Goal: Find specific page/section: Find specific page/section

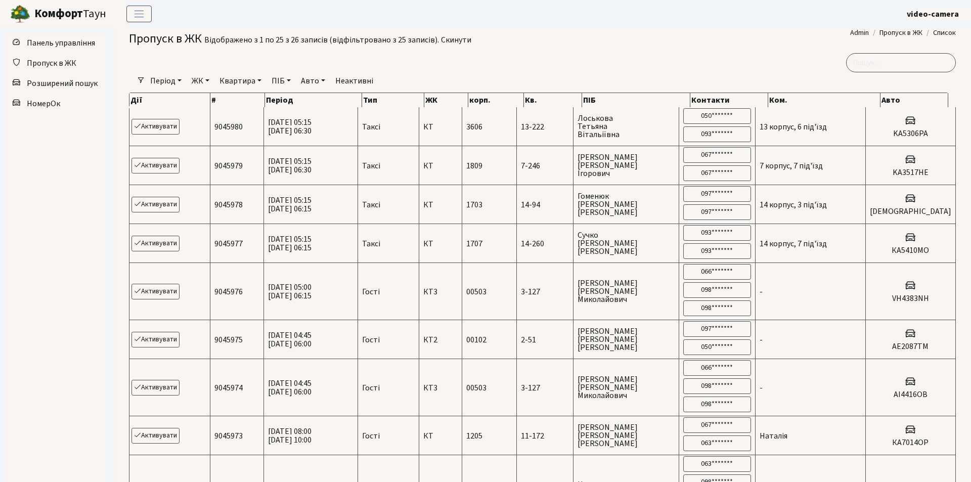
select select "25"
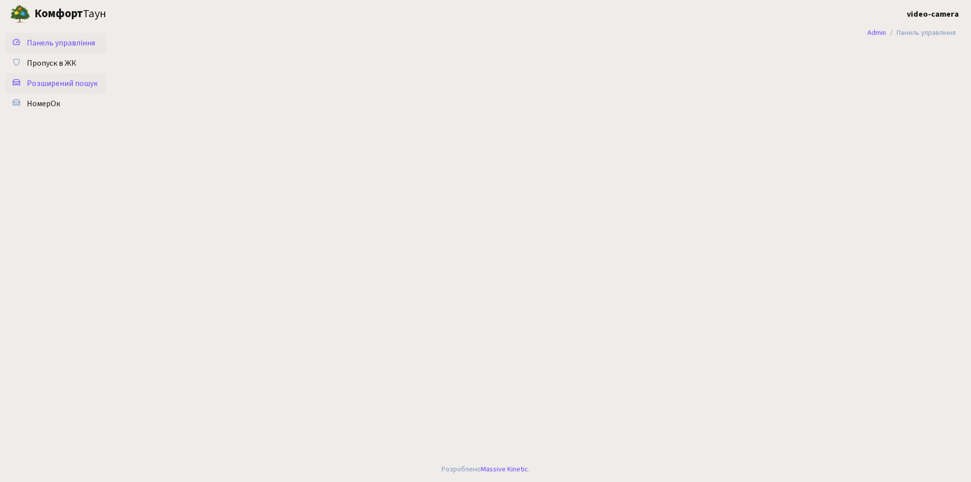
click at [77, 79] on span "Розширений пошук" at bounding box center [62, 83] width 71 height 11
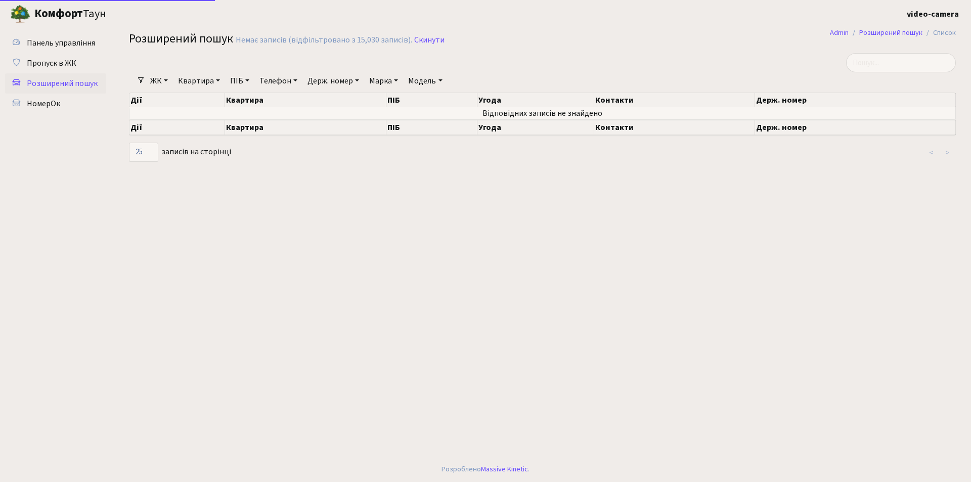
select select "25"
click at [877, 63] on input "search" at bounding box center [901, 62] width 110 height 19
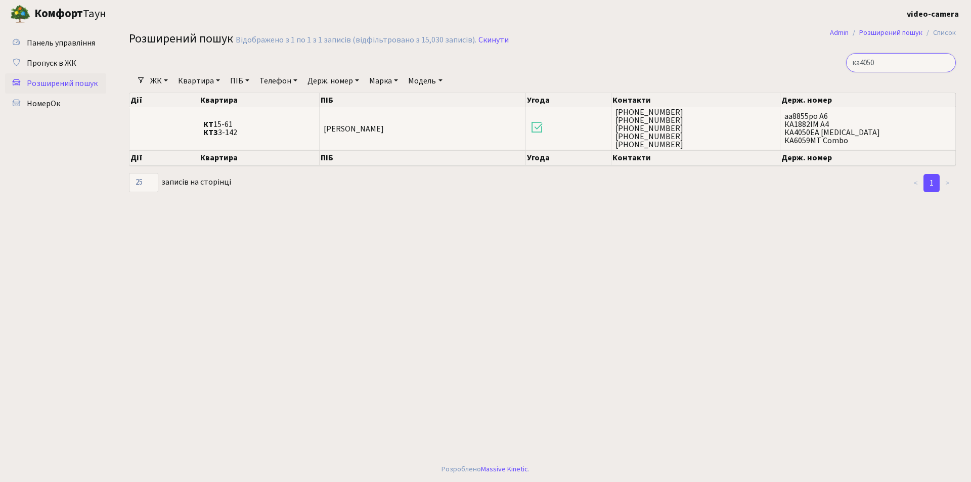
type input "ка4050"
